Goal: Information Seeking & Learning: Learn about a topic

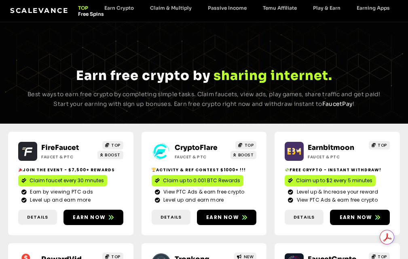
click at [92, 12] on link "Free Spins" at bounding box center [91, 14] width 42 height 6
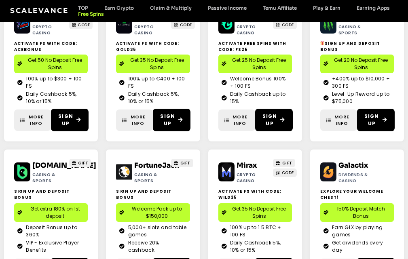
scroll to position [323, 0]
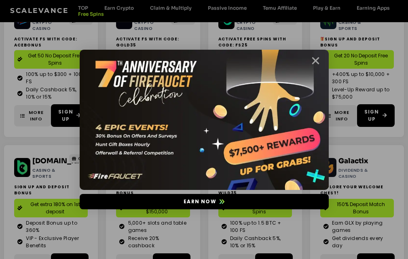
click at [318, 61] on icon "Close" at bounding box center [315, 61] width 10 height 10
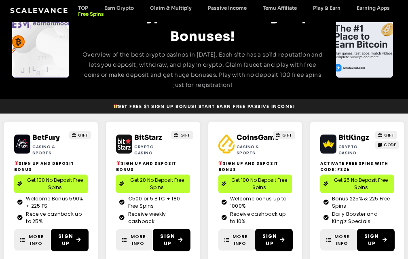
scroll to position [0, 0]
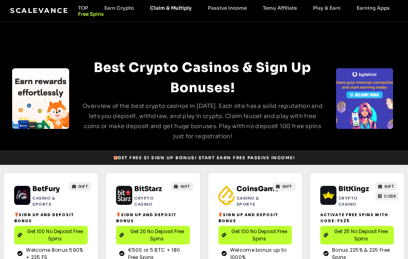
click at [185, 6] on link "Claim & Multiply" at bounding box center [171, 8] width 58 height 6
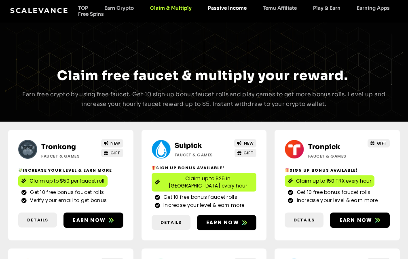
click at [219, 6] on link "Passive Income" at bounding box center [227, 8] width 55 height 6
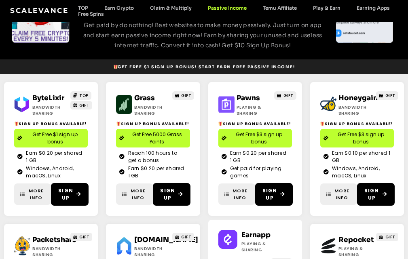
scroll to position [242, 0]
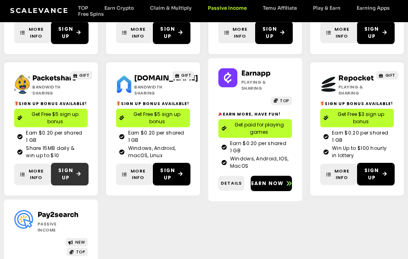
click at [73, 177] on span "Sign Up" at bounding box center [69, 174] width 23 height 15
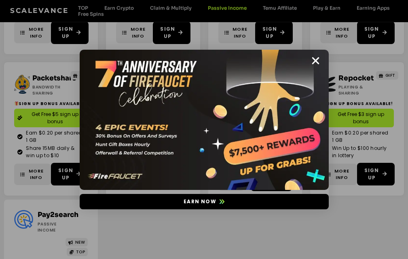
click at [318, 66] on img at bounding box center [204, 120] width 249 height 140
click at [268, 110] on img at bounding box center [204, 120] width 249 height 140
